Goal: Check status: Check status

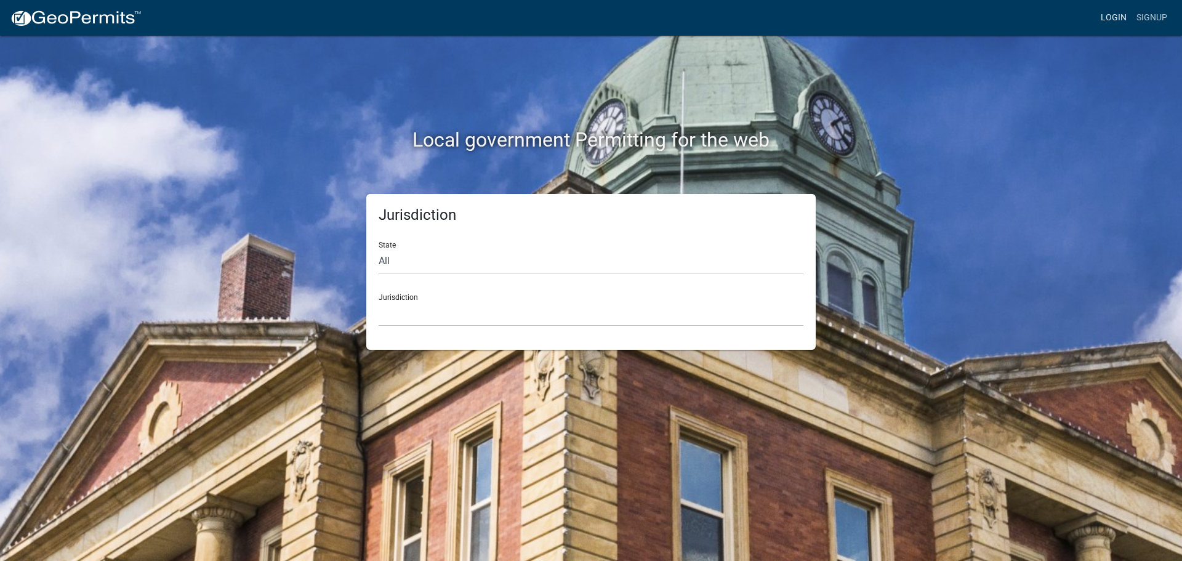
click at [1113, 19] on link "Login" at bounding box center [1114, 17] width 36 height 23
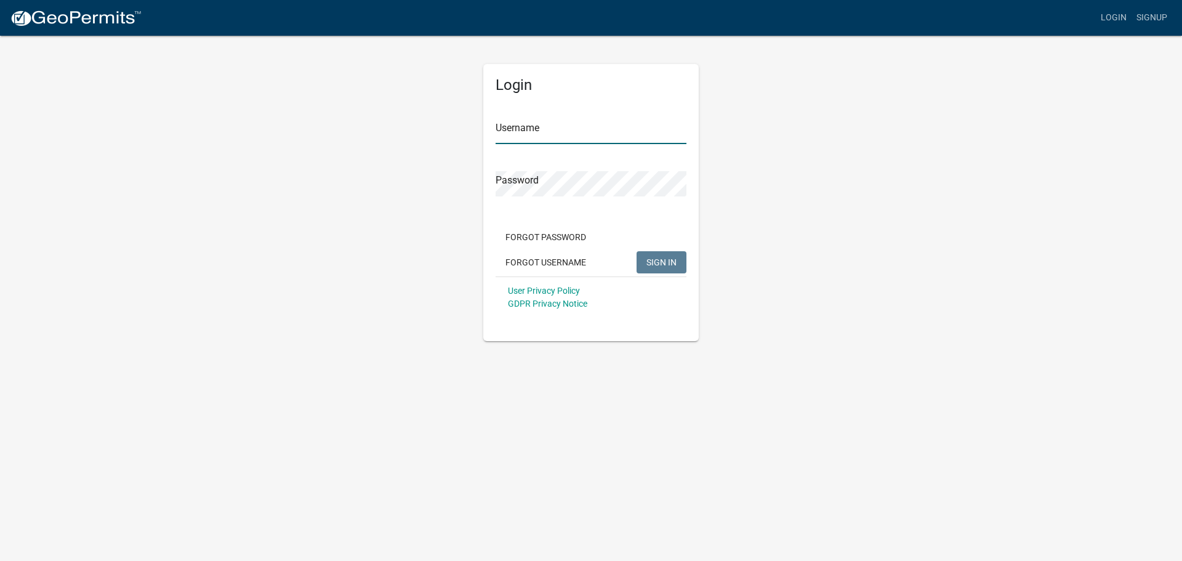
type input "jmkaltenbach"
click at [667, 265] on span "SIGN IN" at bounding box center [662, 262] width 30 height 10
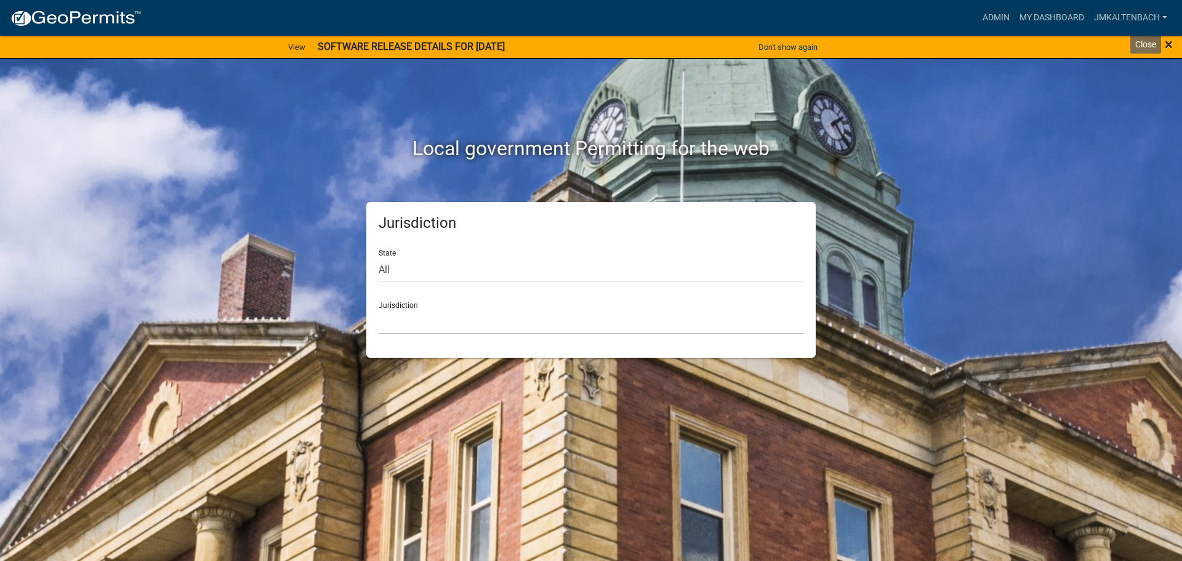
click at [1171, 44] on span "×" at bounding box center [1169, 44] width 8 height 17
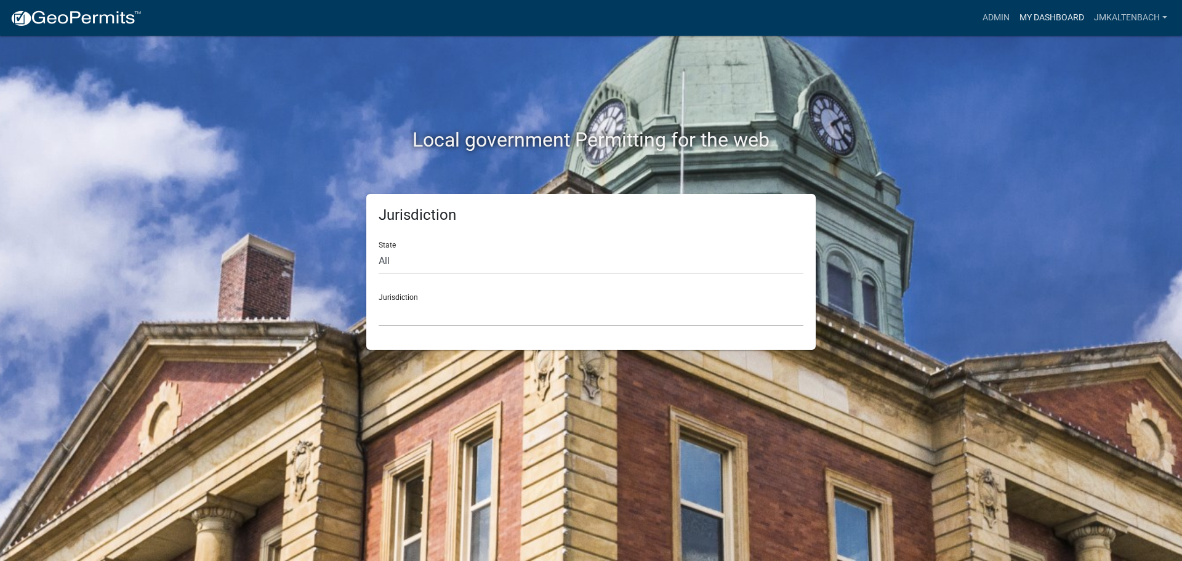
click at [1059, 19] on link "My Dashboard" at bounding box center [1052, 17] width 75 height 23
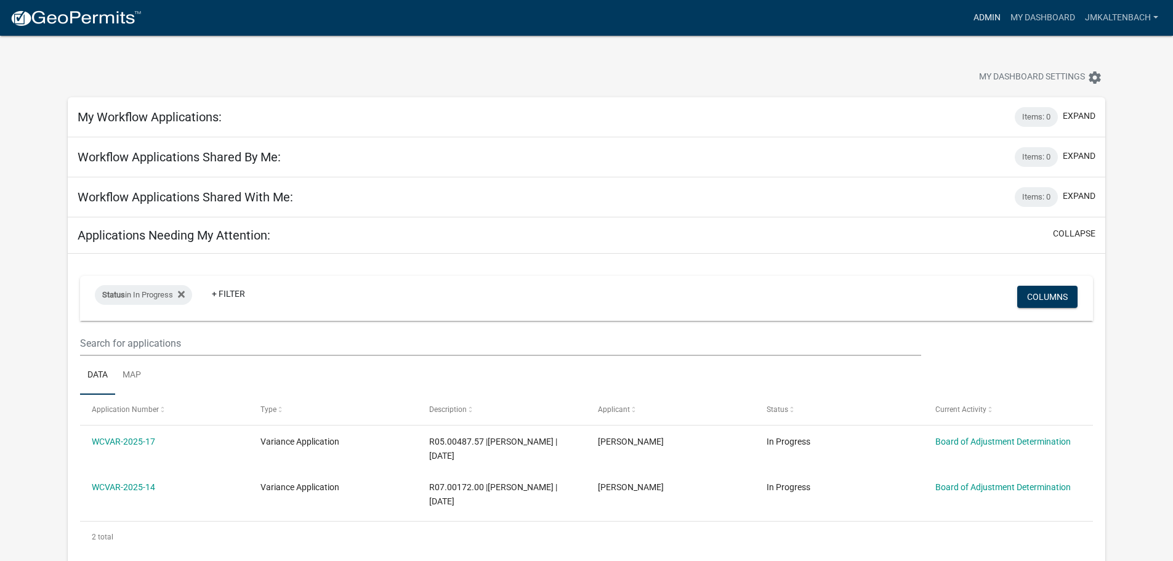
click at [986, 19] on link "Admin" at bounding box center [987, 17] width 37 height 23
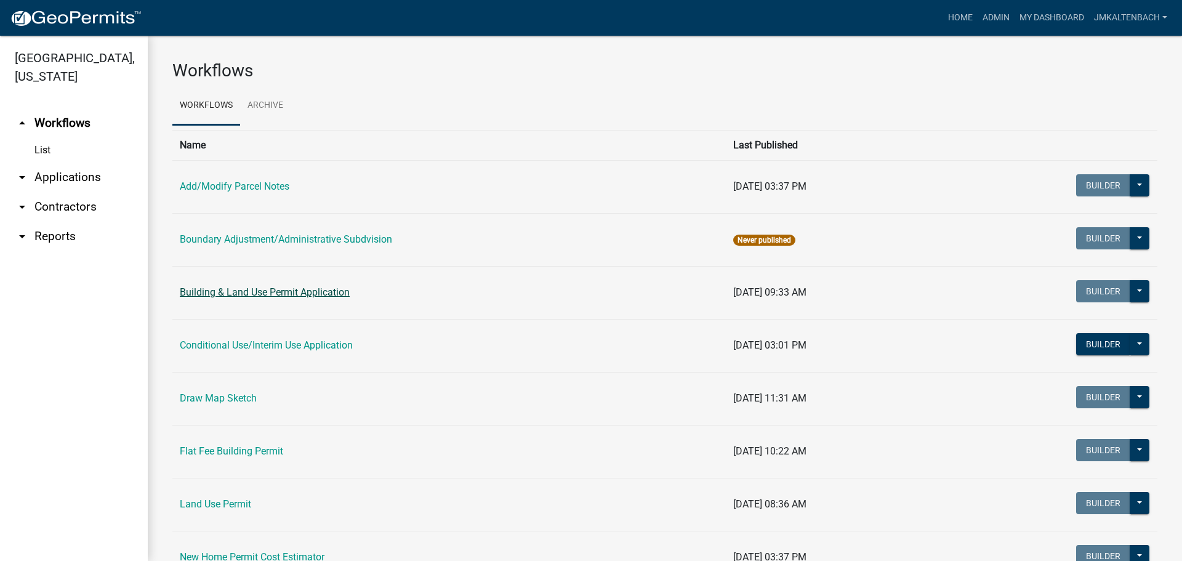
click at [303, 295] on link "Building & Land Use Permit Application" at bounding box center [265, 292] width 170 height 12
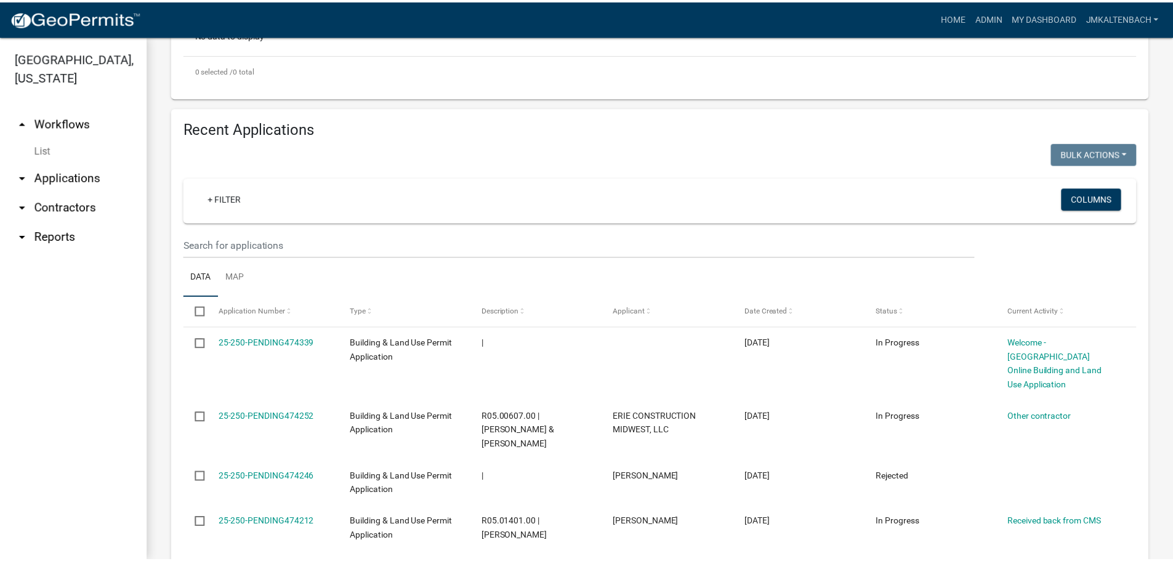
scroll to position [369, 0]
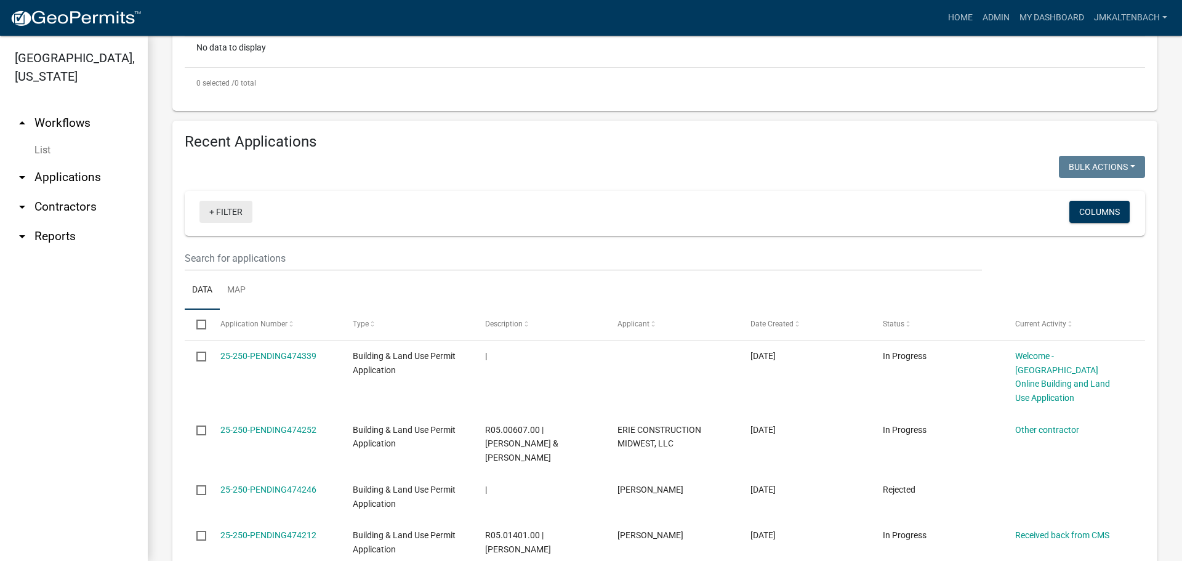
click at [216, 210] on link "+ Filter" at bounding box center [226, 212] width 53 height 22
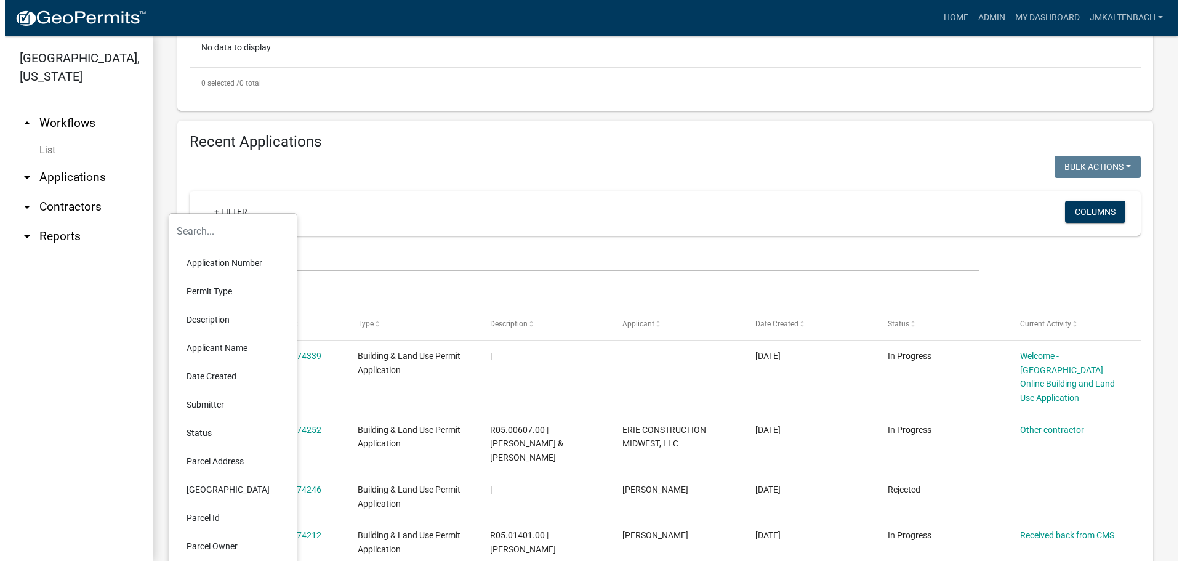
scroll to position [431, 0]
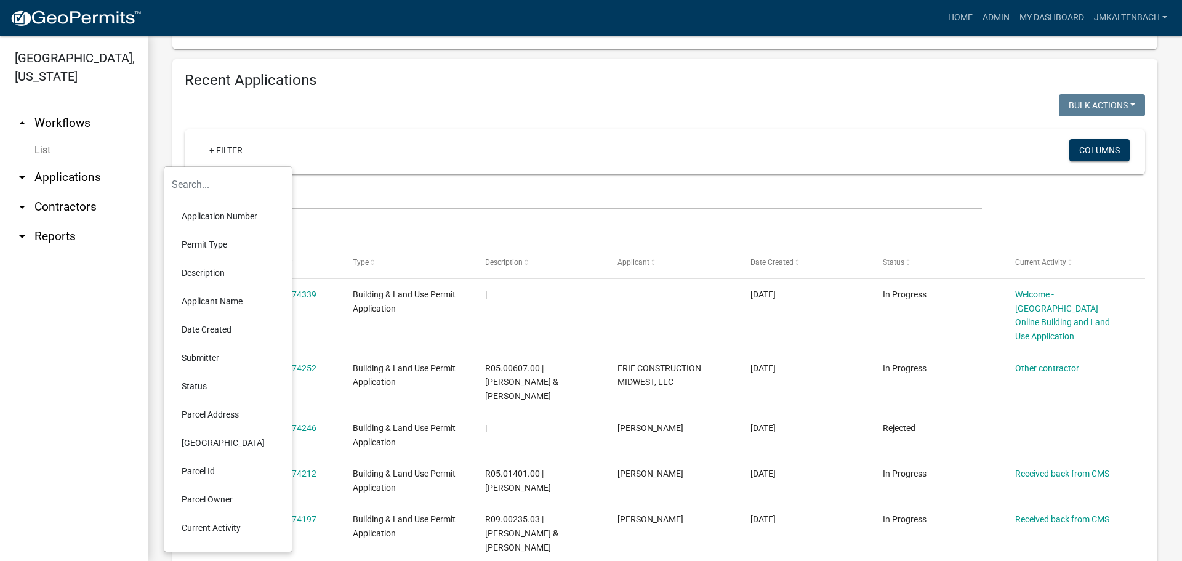
click at [203, 384] on li "Status" at bounding box center [228, 386] width 113 height 28
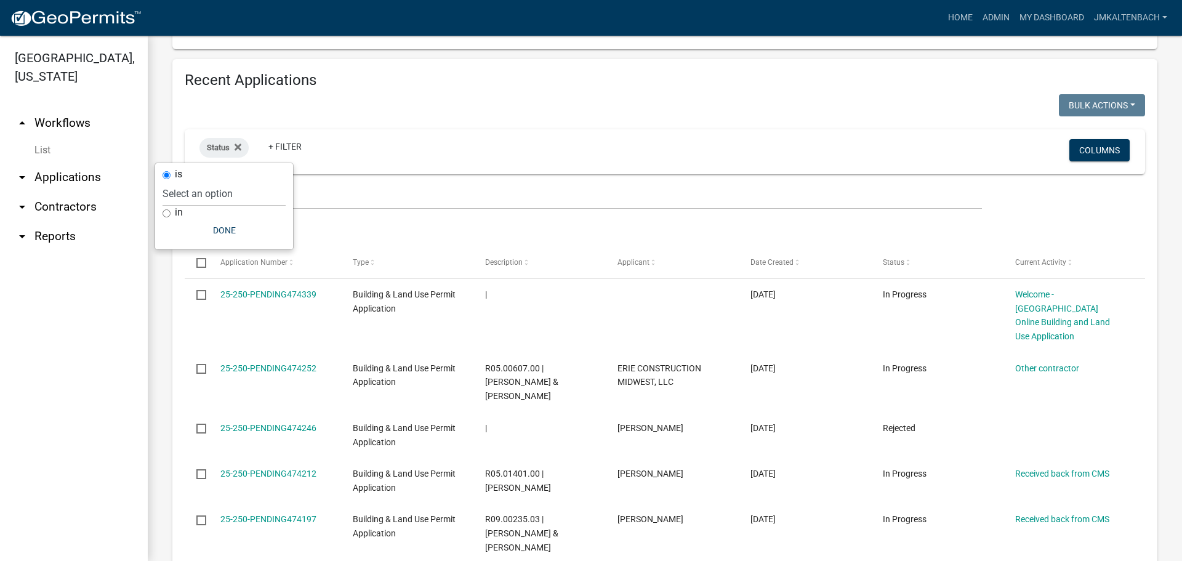
click at [167, 217] on div "in" at bounding box center [224, 212] width 123 height 13
click at [167, 217] on input "in" at bounding box center [167, 213] width 8 height 8
radio input "true"
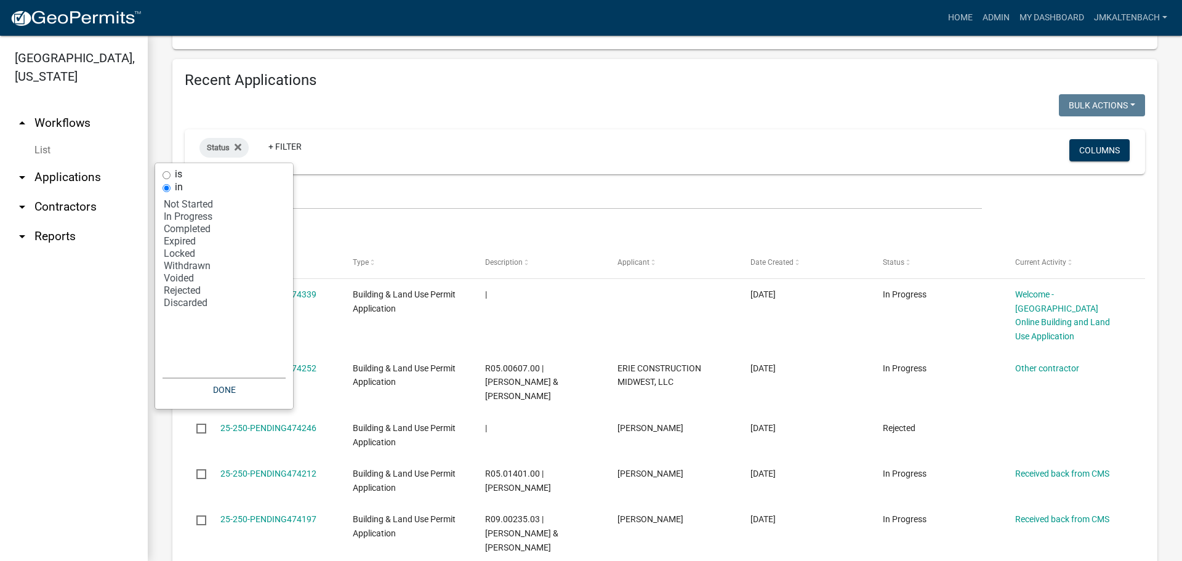
select select "3: '2'"
click at [187, 230] on option "Completed" at bounding box center [224, 229] width 123 height 12
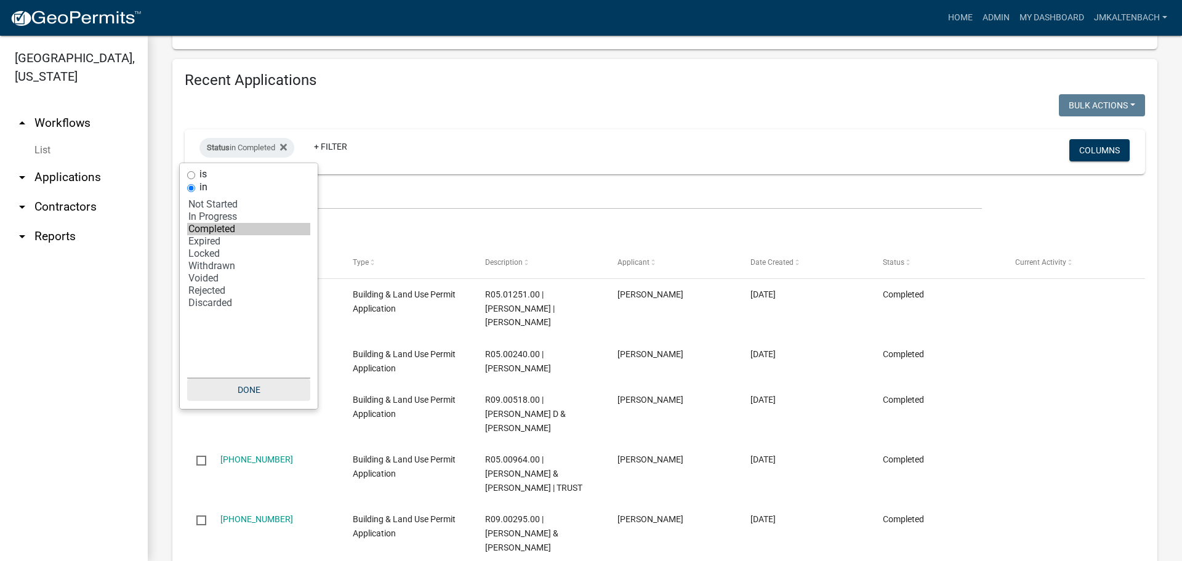
click at [251, 392] on button "Done" at bounding box center [248, 390] width 123 height 22
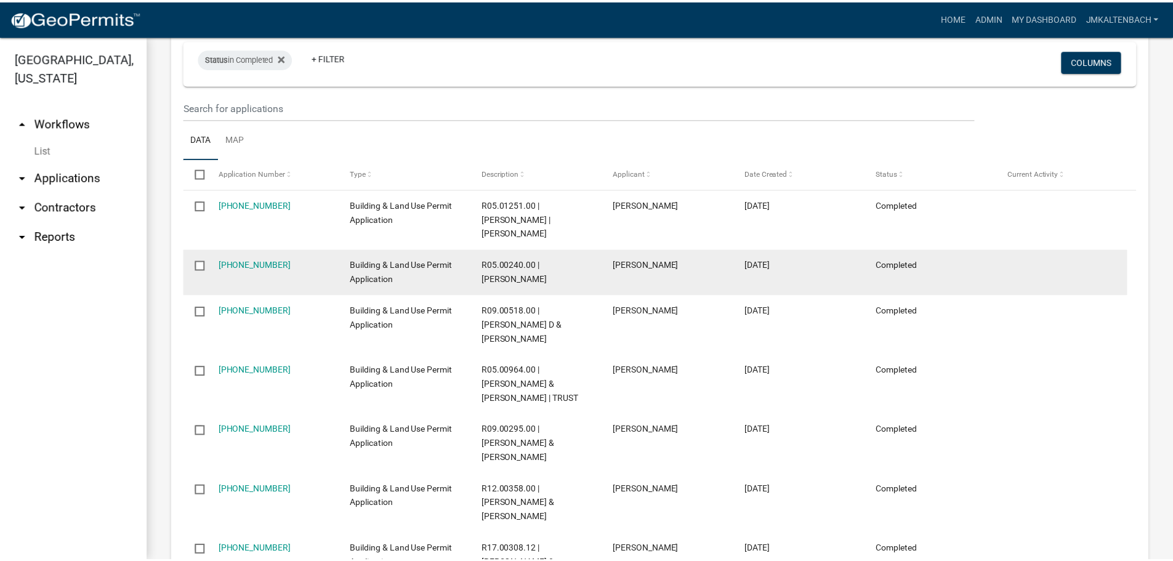
scroll to position [582, 0]
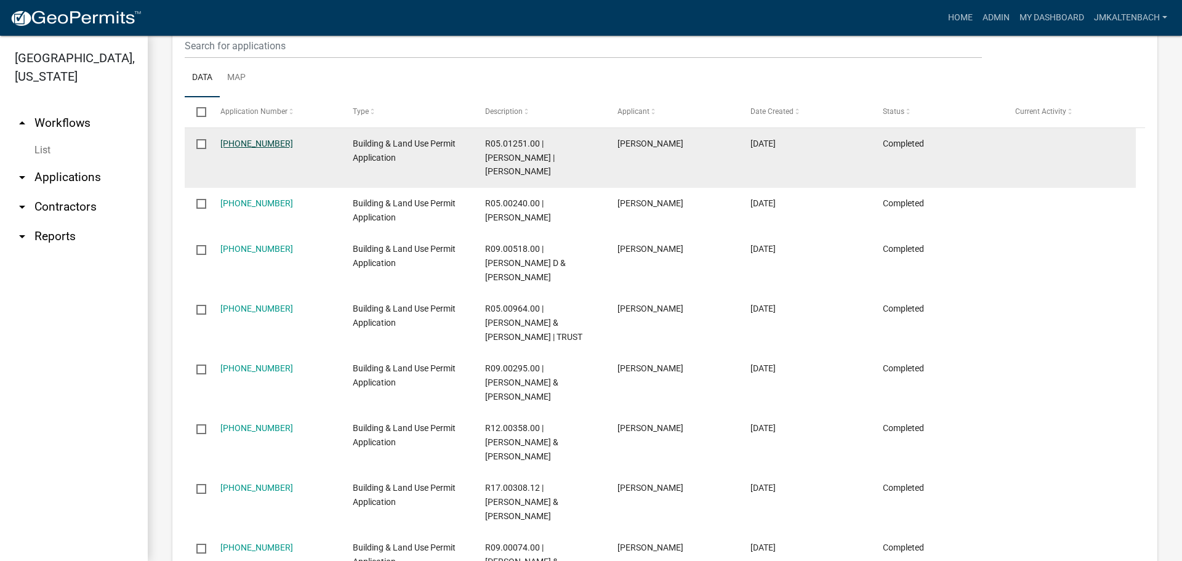
click at [240, 142] on link "[PHONE_NUMBER]" at bounding box center [256, 144] width 73 height 10
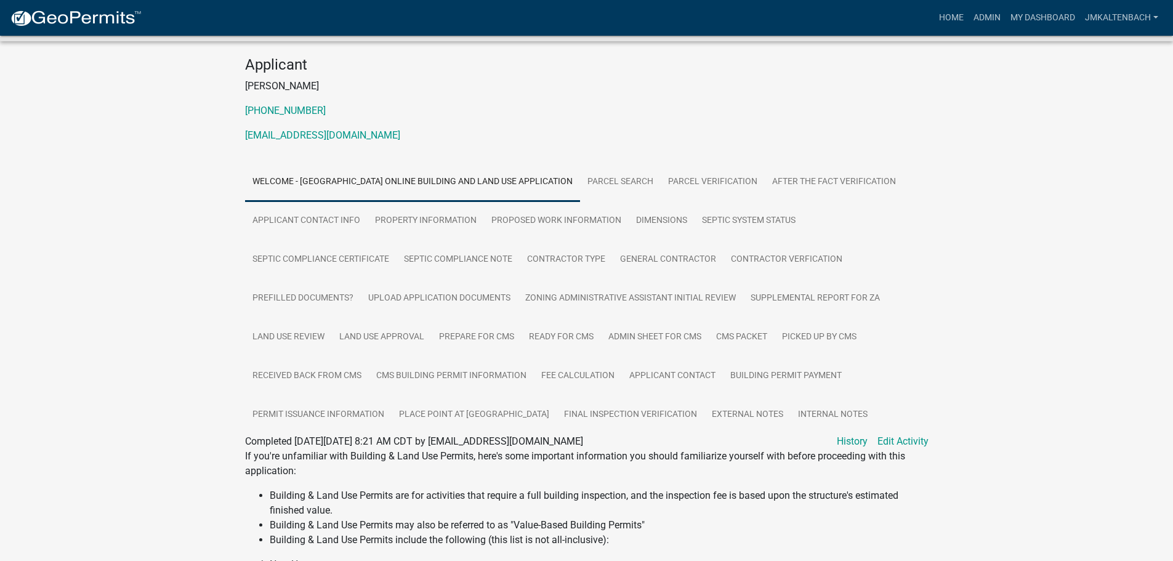
scroll to position [123, 0]
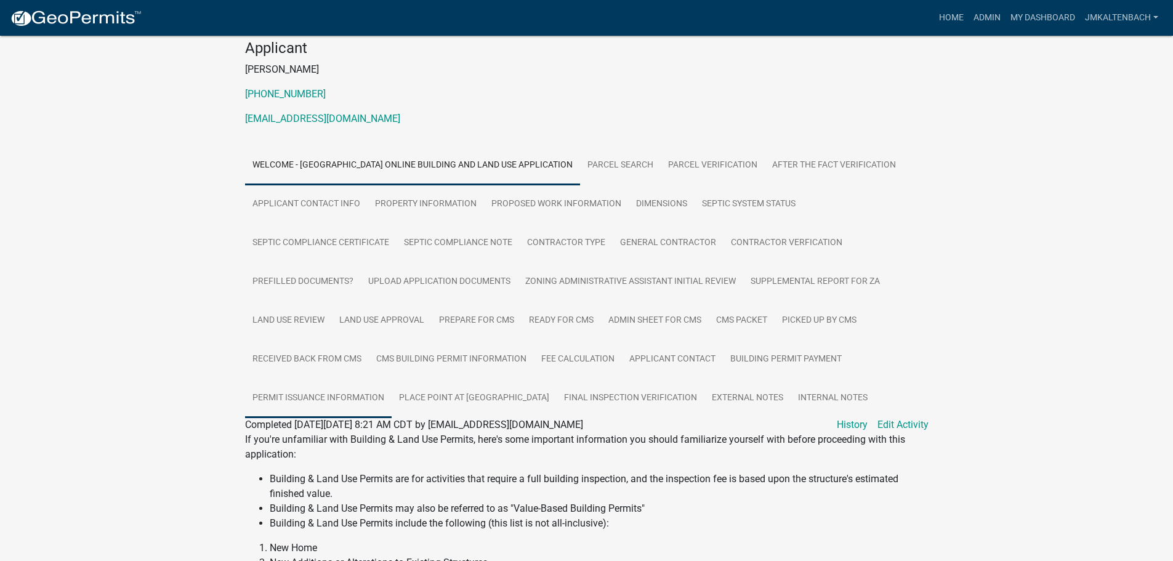
click at [318, 397] on link "Permit Issuance Information" at bounding box center [318, 398] width 147 height 39
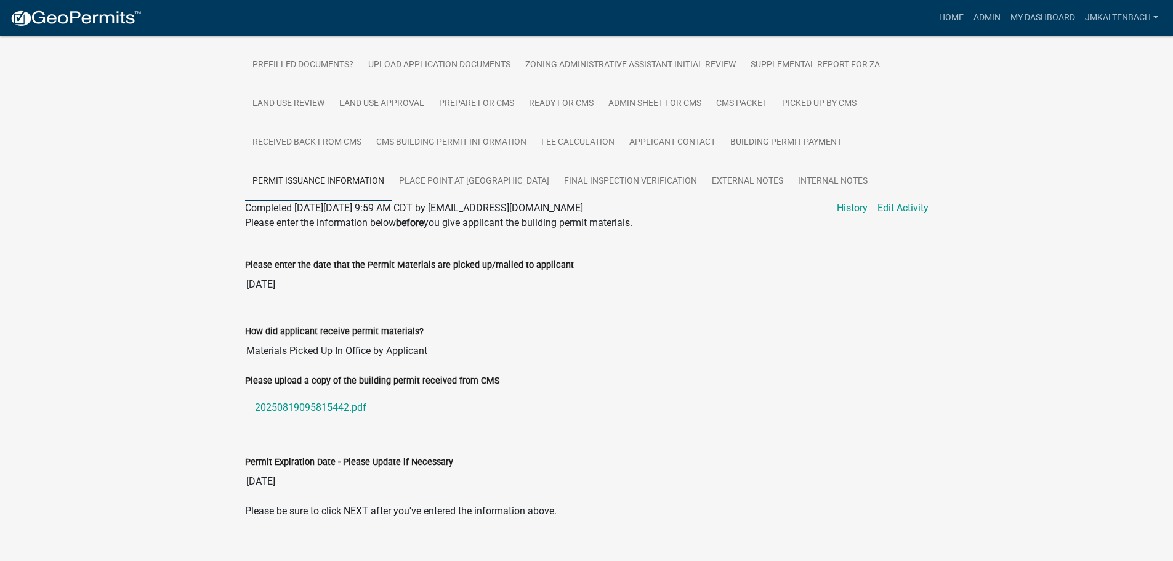
scroll to position [359, 0]
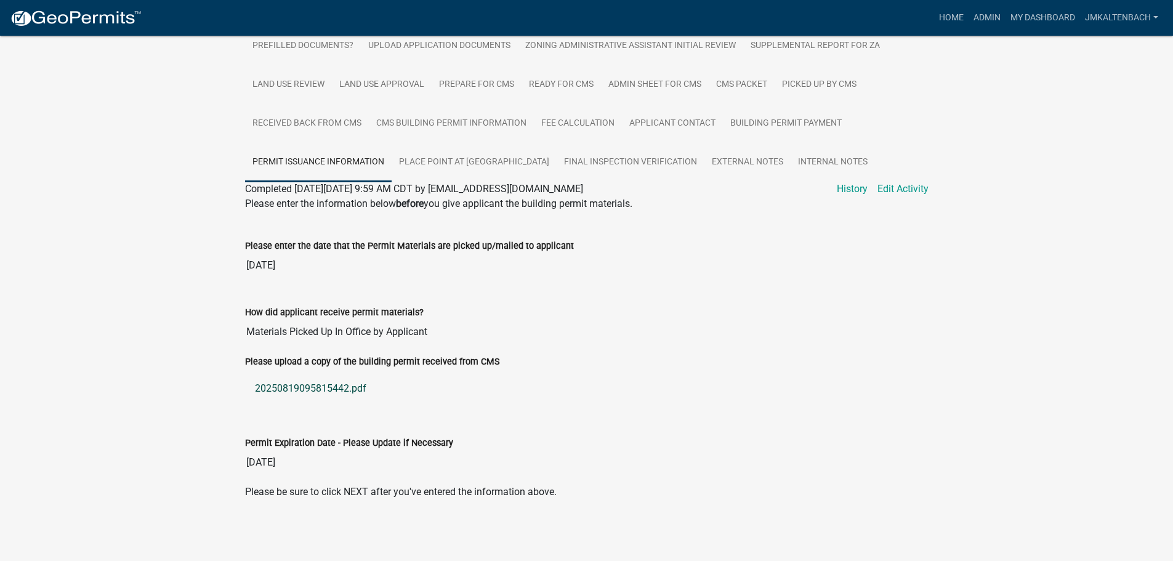
click at [338, 391] on link "20250819095815442.pdf" at bounding box center [586, 389] width 683 height 30
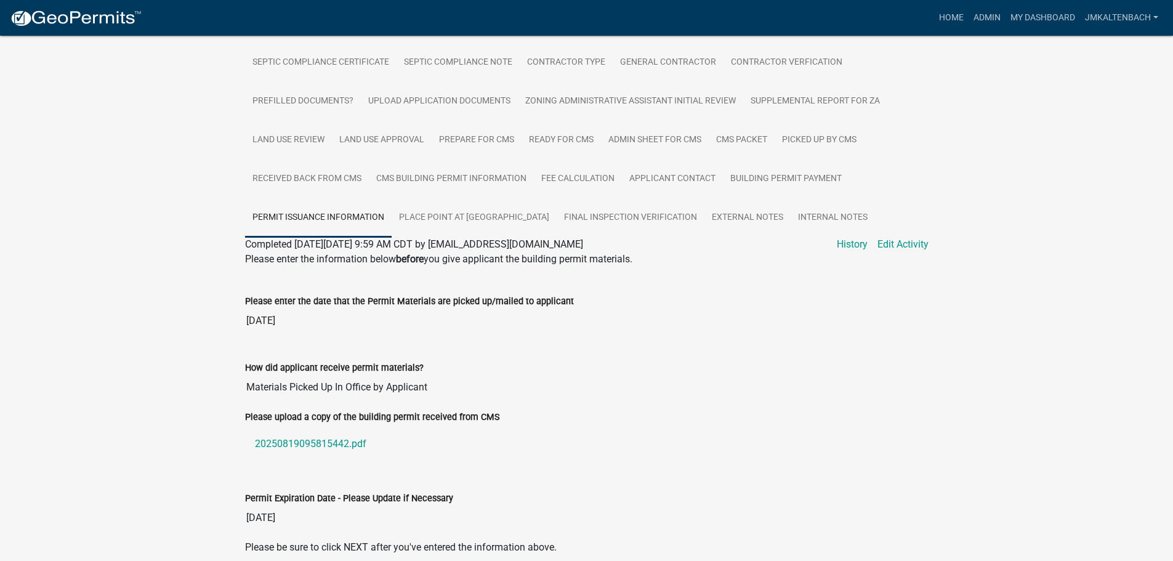
scroll to position [236, 0]
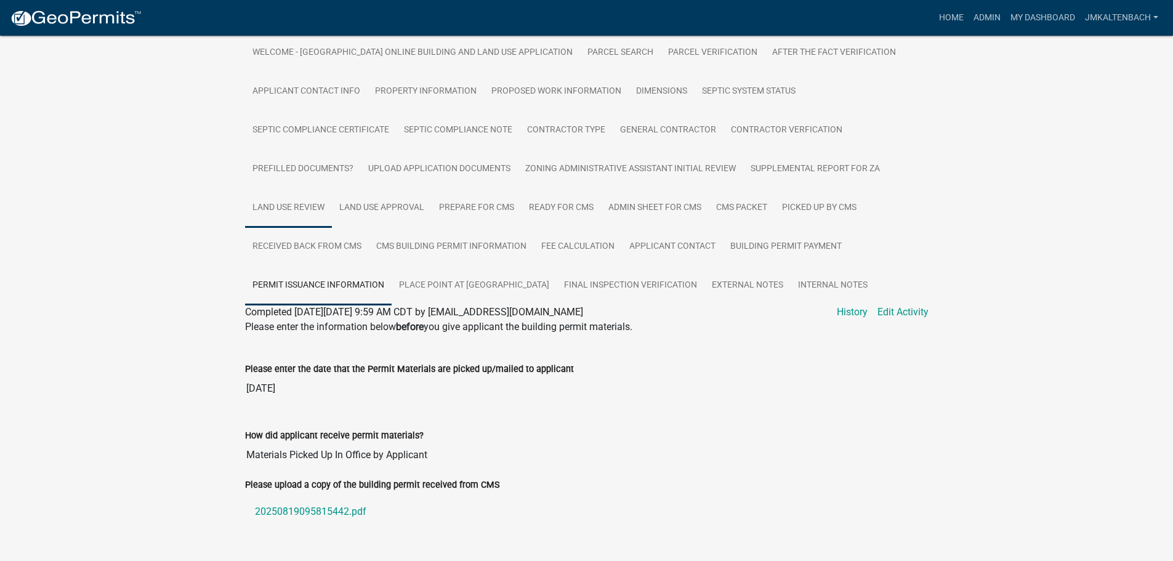
click at [306, 206] on link "Land Use Review" at bounding box center [288, 207] width 87 height 39
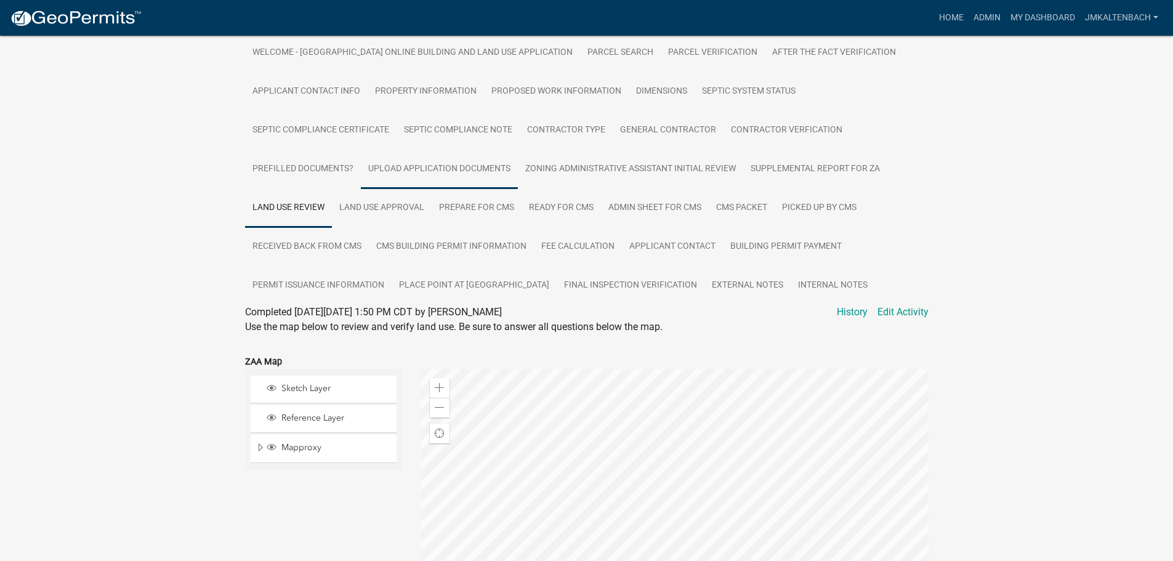
click at [422, 171] on link "Upload Application Documents" at bounding box center [439, 169] width 157 height 39
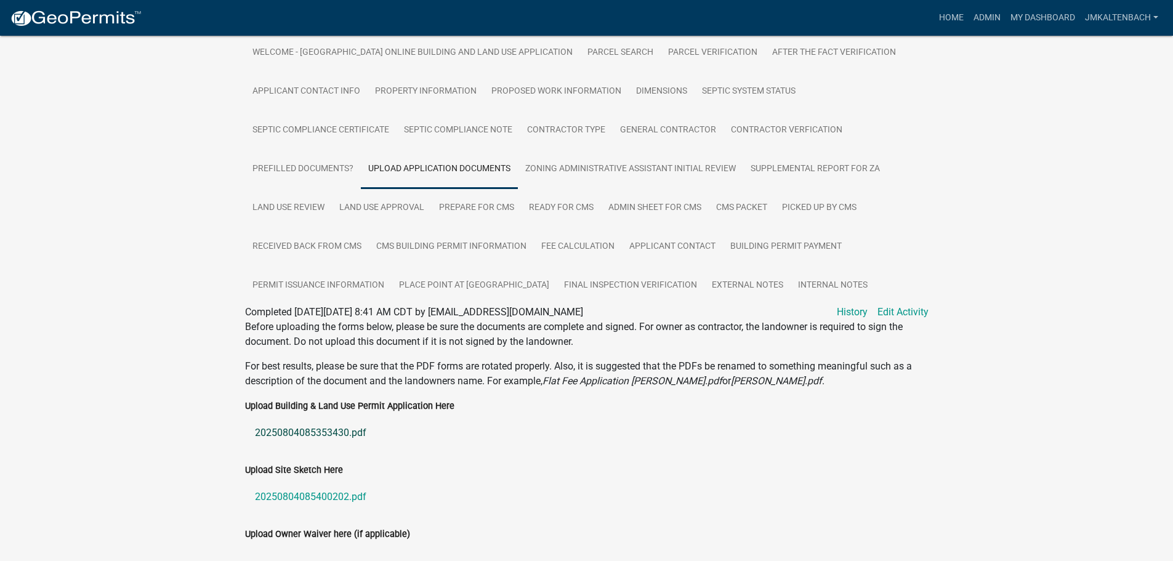
click at [331, 426] on link "20250804085353430.pdf" at bounding box center [586, 433] width 683 height 30
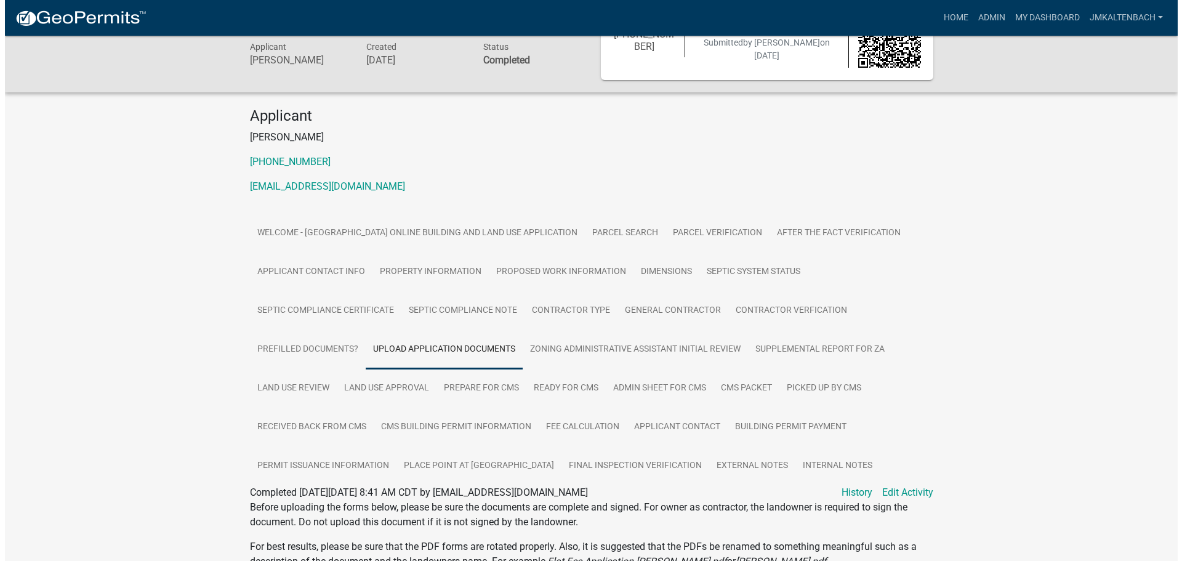
scroll to position [0, 0]
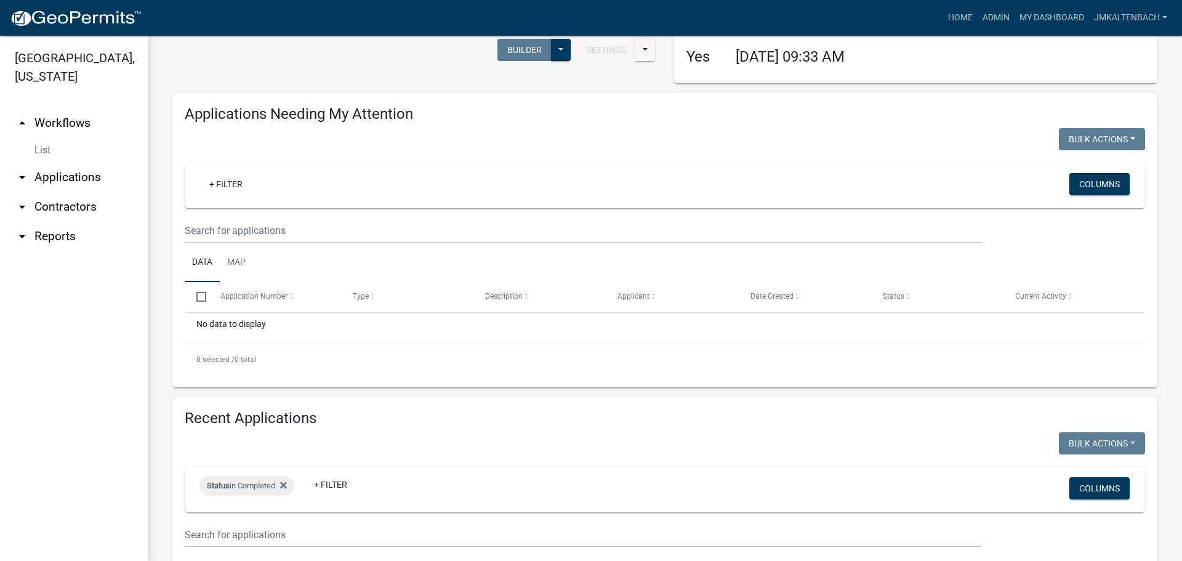
scroll to position [123, 0]
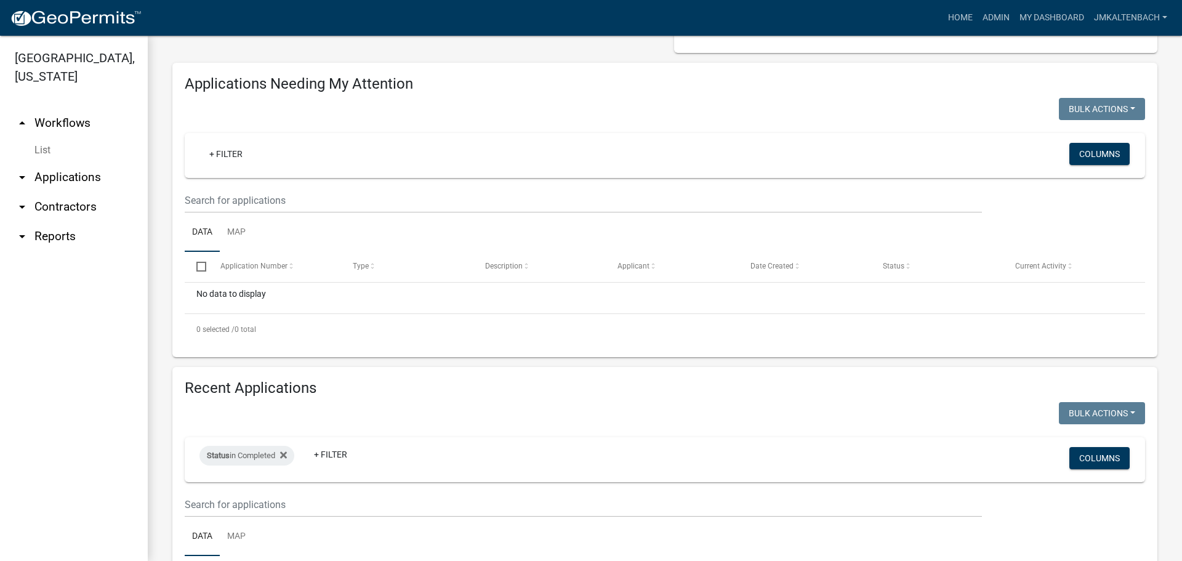
click at [587, 109] on div at bounding box center [420, 110] width 490 height 25
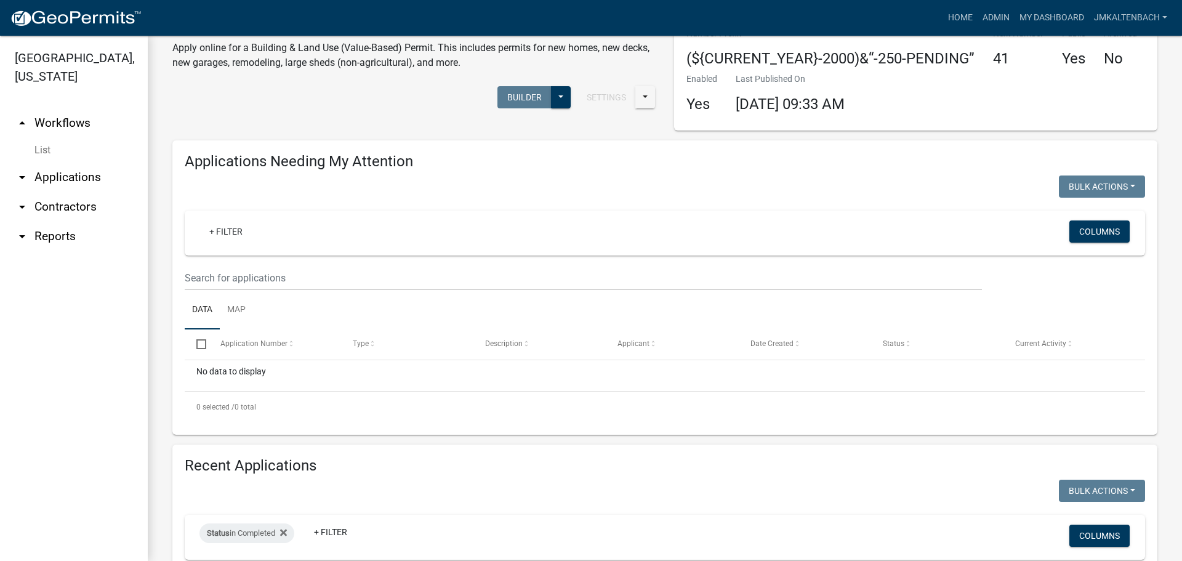
scroll to position [0, 0]
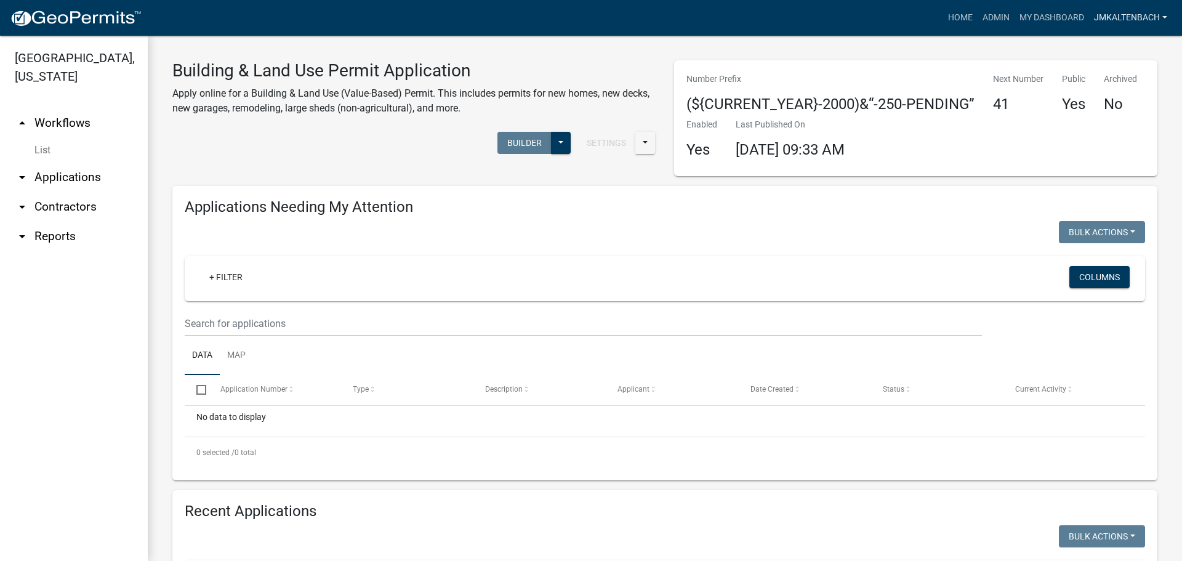
click at [1161, 14] on link "jmkaltenbach" at bounding box center [1130, 17] width 83 height 23
click at [1108, 118] on link "Logout" at bounding box center [1123, 120] width 99 height 30
